Goal: Information Seeking & Learning: Compare options

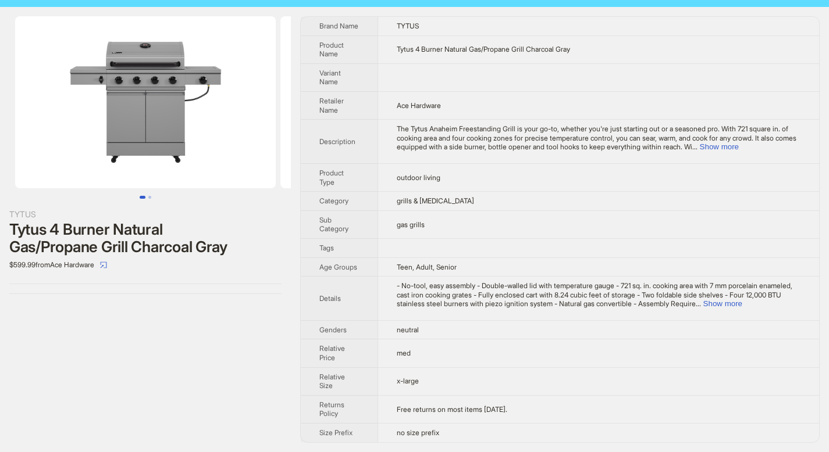
scroll to position [25, 0]
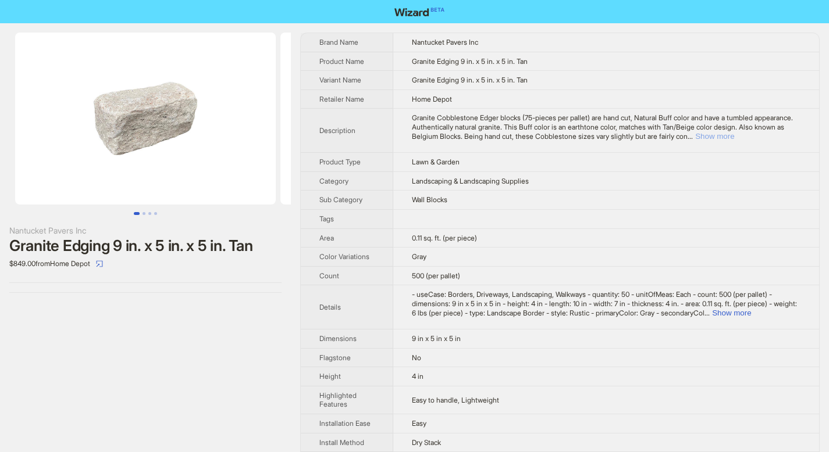
click at [734, 132] on button "Show more" at bounding box center [714, 136] width 39 height 9
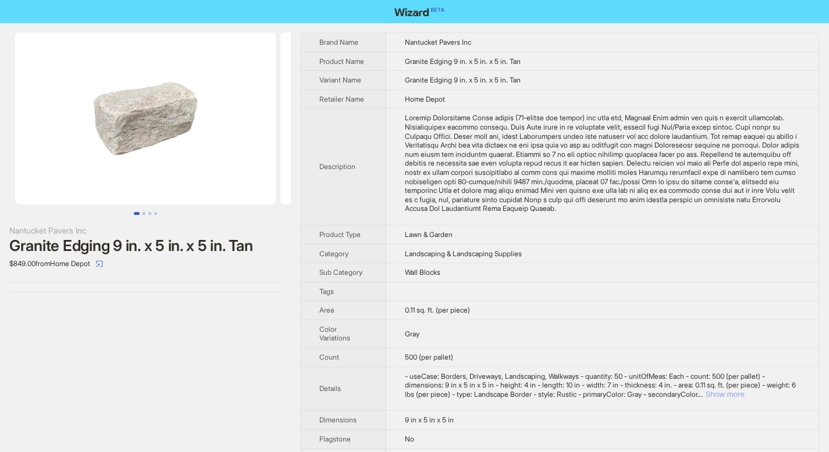
click at [744, 399] on button "Show more" at bounding box center [724, 394] width 39 height 9
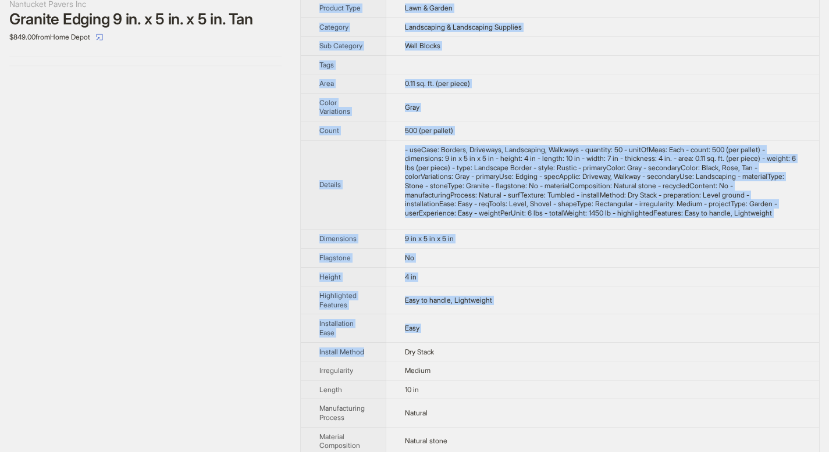
scroll to position [740, 0]
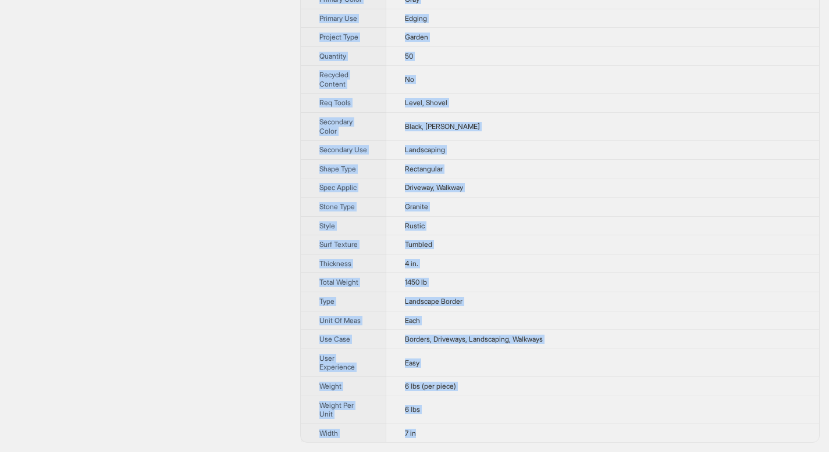
drag, startPoint x: 323, startPoint y: 44, endPoint x: 461, endPoint y: 434, distance: 414.0
copy tbody "Brand Name Nantucket Pavers Inc Product Name Granite Edging 9 in. x 5 in. x 5 i…"
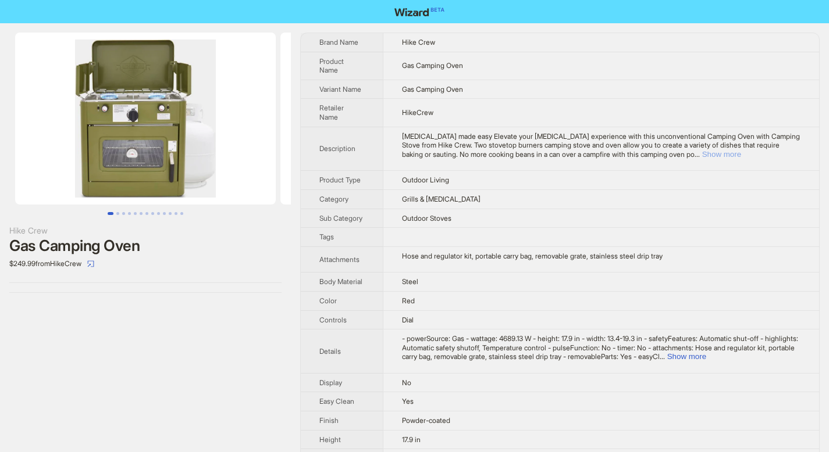
click at [741, 150] on button "Show more" at bounding box center [721, 154] width 39 height 9
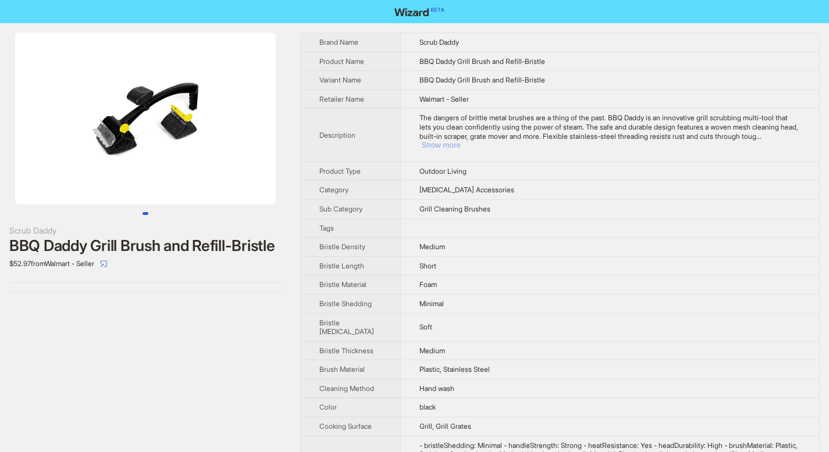
click at [461, 149] on button "Show more" at bounding box center [441, 145] width 39 height 9
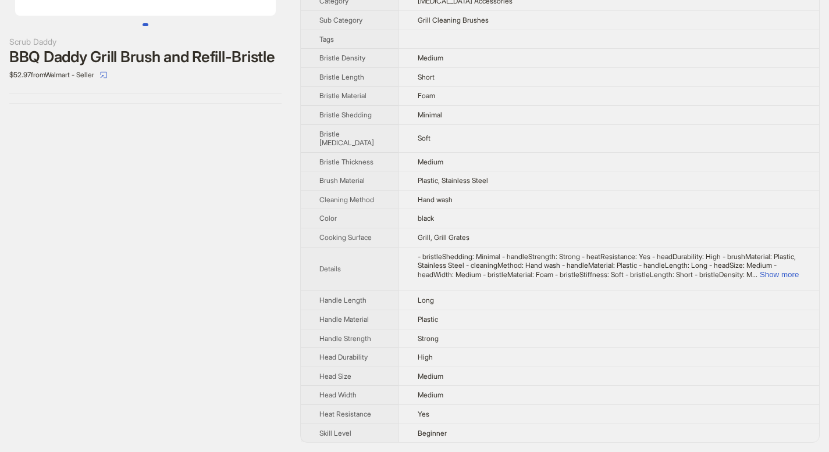
scroll to position [352, 0]
click at [768, 270] on button "Show more" at bounding box center [778, 274] width 39 height 9
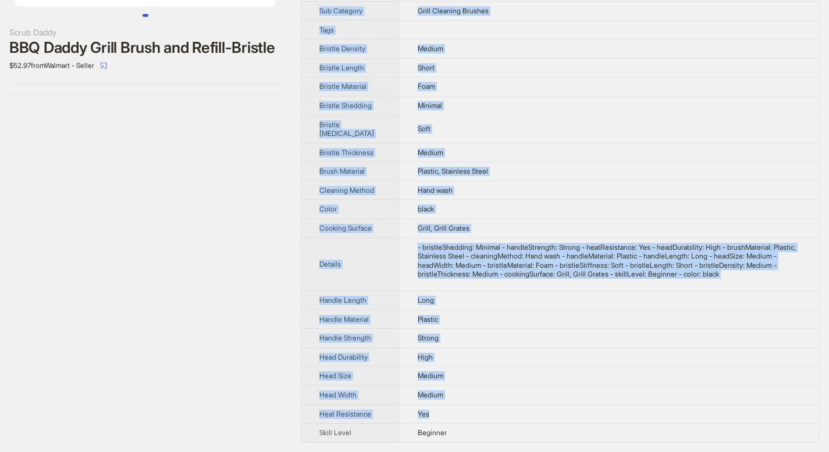
scroll to position [361, 0]
drag, startPoint x: 321, startPoint y: 46, endPoint x: 436, endPoint y: 440, distance: 410.2
click at [436, 440] on tbody "Brand Name Scrub Daddy Product Name BBQ Daddy Grill Brush and Refill-Bristle Va…" at bounding box center [560, 139] width 518 height 608
copy tbody "Brand Name Scrub Daddy Product Name BBQ Daddy Grill Brush and Refill-Bristle Va…"
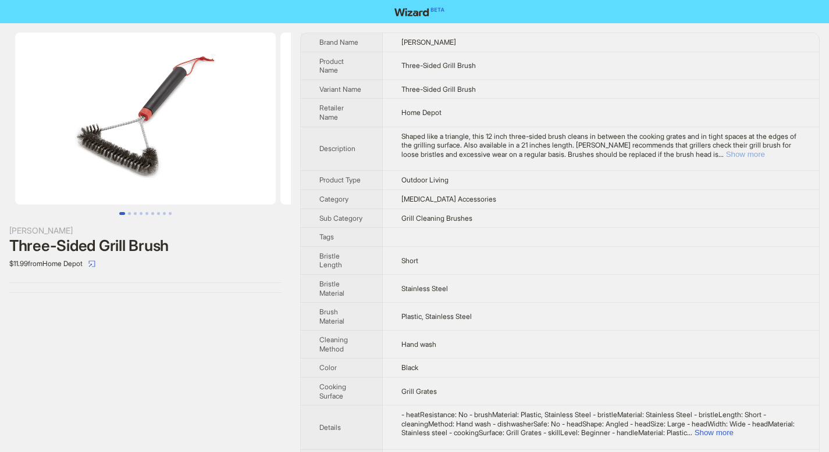
click at [765, 156] on button "Show more" at bounding box center [745, 154] width 39 height 9
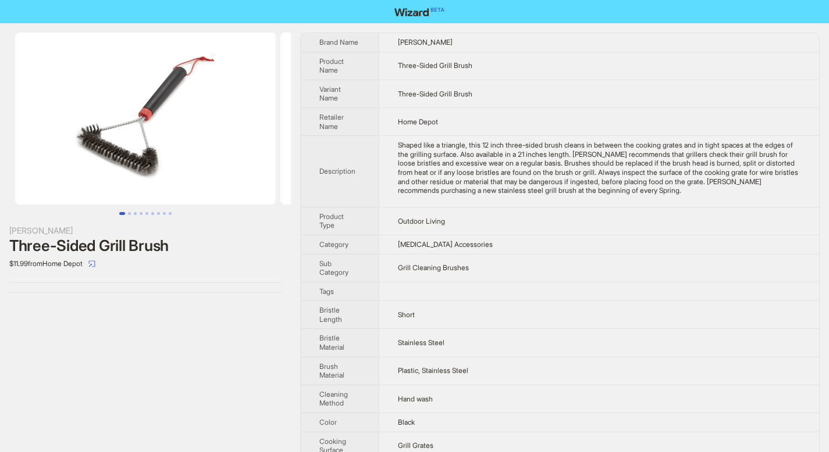
scroll to position [399, 0]
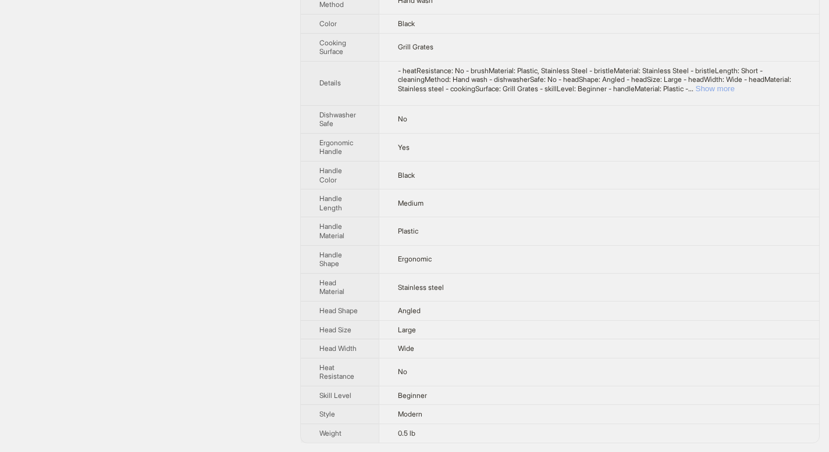
click at [734, 92] on button "Show more" at bounding box center [714, 88] width 39 height 9
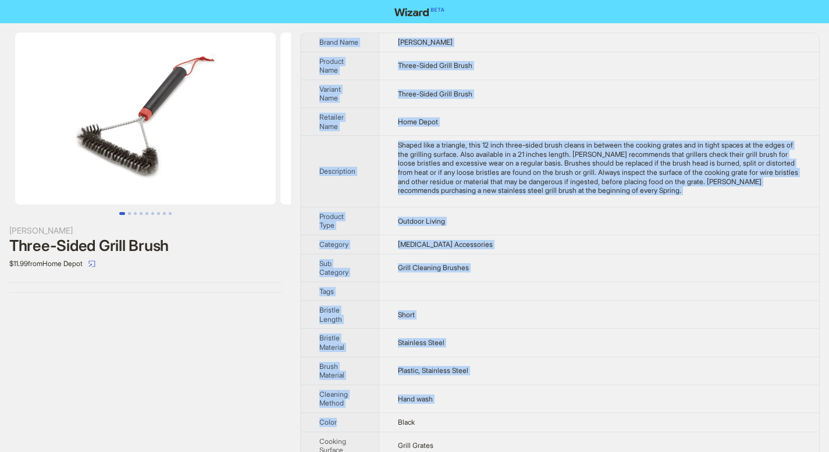
scroll to position [418, 0]
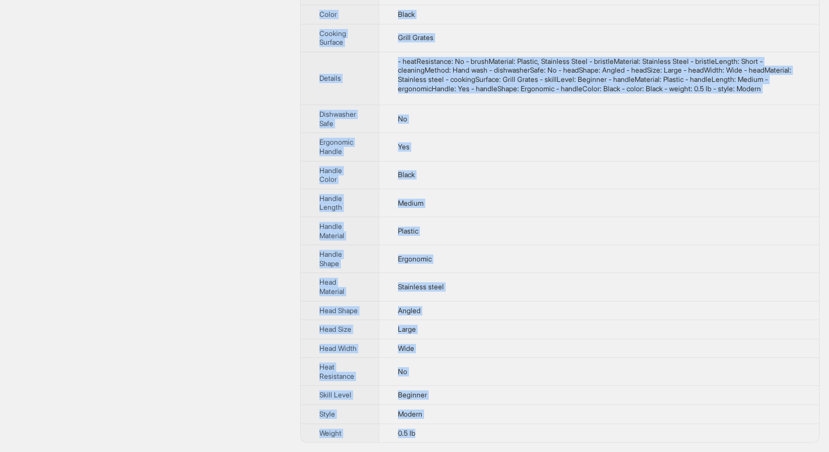
drag, startPoint x: 321, startPoint y: 41, endPoint x: 453, endPoint y: 433, distance: 414.1
click at [453, 433] on tbody "Brand Name Weber Product Name Three-Sided Grill Brush Variant Name Three-Sided …" at bounding box center [560, 34] width 518 height 818
copy tbody "Brand Name Weber Product Name Three-Sided Grill Brush Variant Name Three-Sided …"
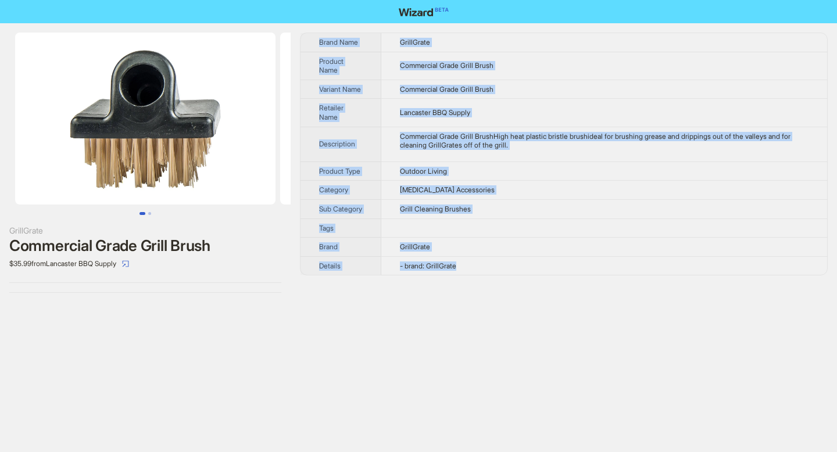
drag, startPoint x: 334, startPoint y: 61, endPoint x: 462, endPoint y: 283, distance: 256.6
click at [462, 275] on tbody "Brand Name GrillGrate Product Name Commercial Grade Grill Brush Variant Name Co…" at bounding box center [564, 154] width 527 height 242
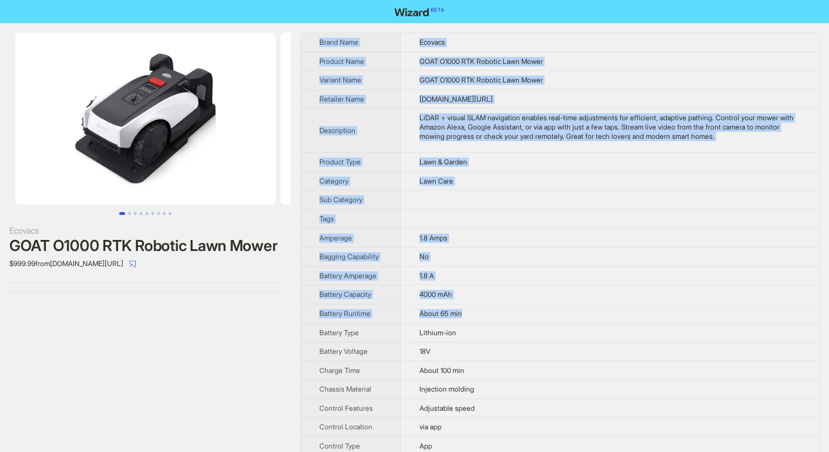
scroll to position [702, 0]
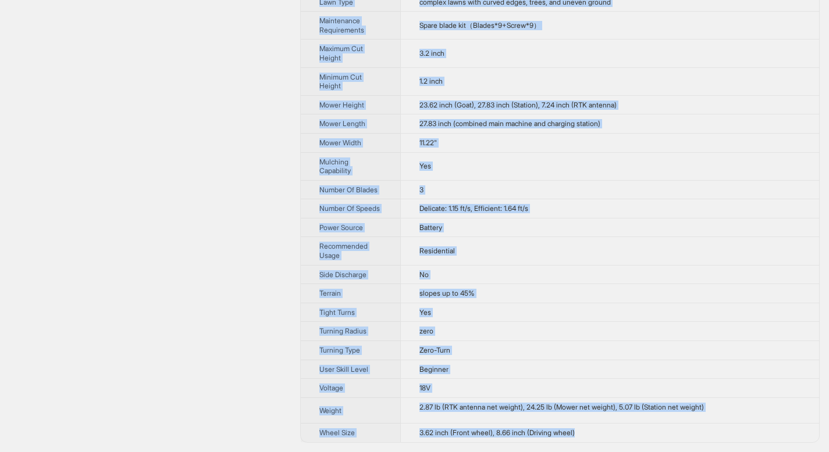
drag, startPoint x: 320, startPoint y: 41, endPoint x: 596, endPoint y: 431, distance: 478.0
copy tbody "Brand Name Ecovacs Product Name GOAT O1000 RTK Robotic Lawn Mower Variant Name …"
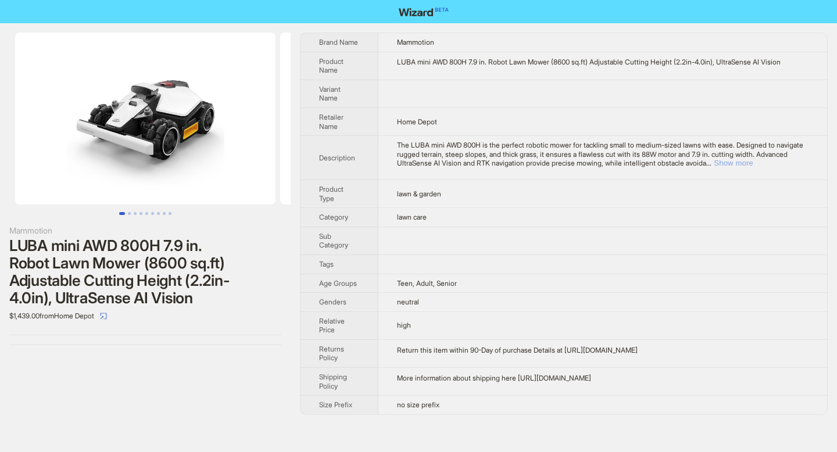
click at [753, 167] on button "Show more" at bounding box center [733, 163] width 39 height 9
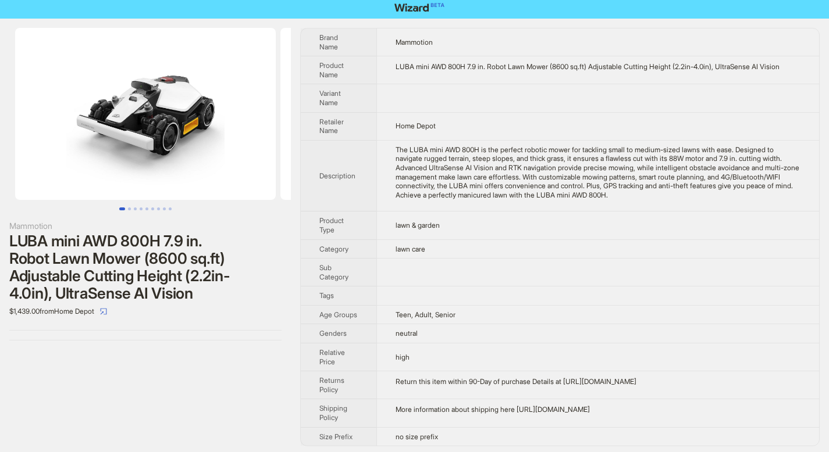
scroll to position [8, 0]
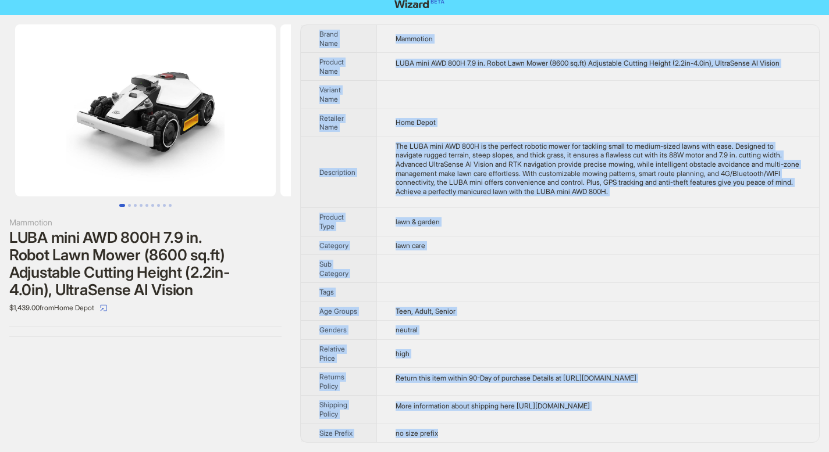
drag, startPoint x: 320, startPoint y: 41, endPoint x: 457, endPoint y: 431, distance: 414.0
click at [458, 431] on tbody "Brand Name Mammotion Product Name LUBA mini AWD 800H 7.9 in. Robot Lawn Mower (…" at bounding box center [560, 234] width 518 height 418
copy tbody "Brand Name Mammotion Product Name LUBA mini AWD 800H 7.9 in. Robot Lawn Mower (…"
